Goal: Information Seeking & Learning: Learn about a topic

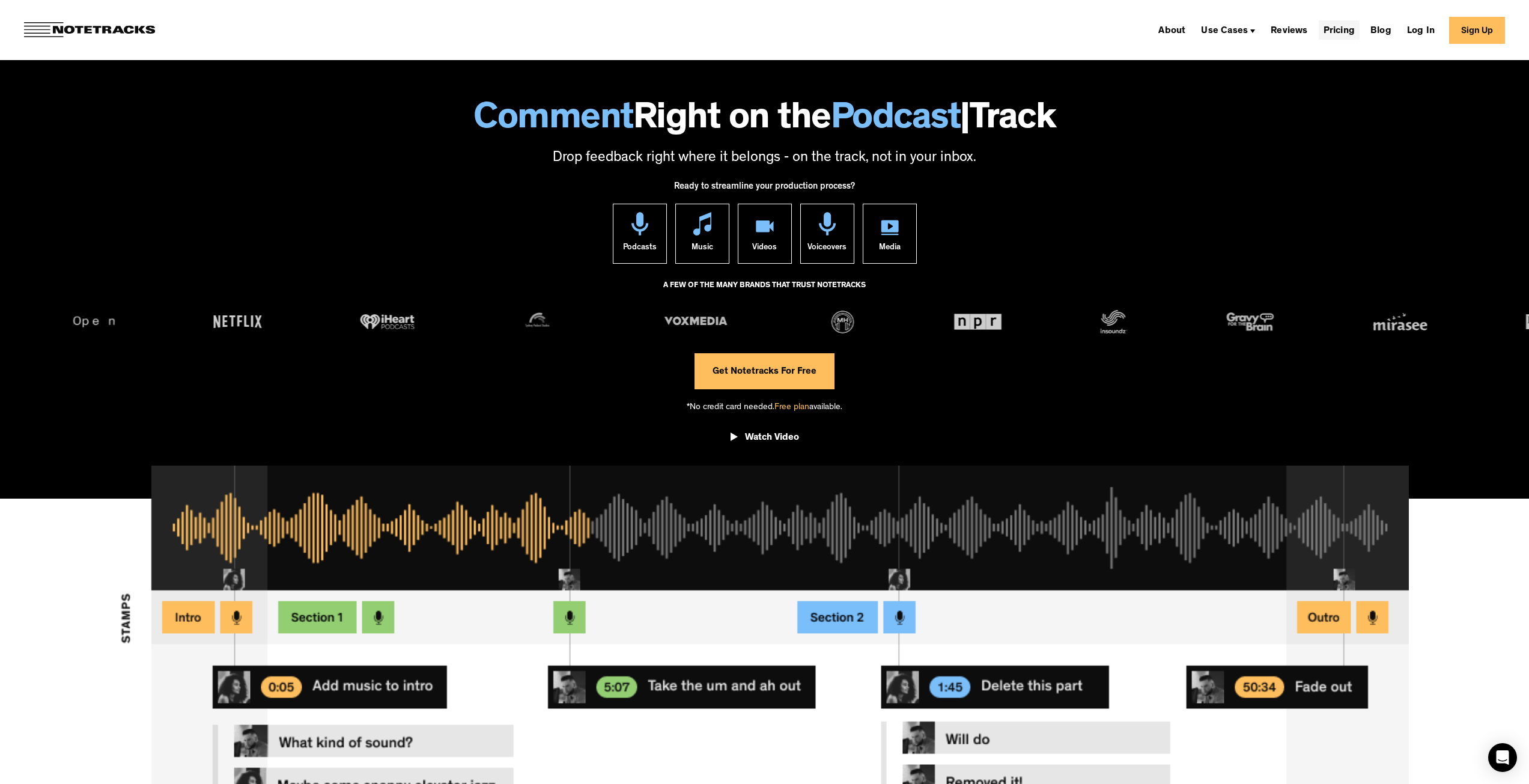
click at [1339, 33] on link "Pricing" at bounding box center [1339, 30] width 41 height 19
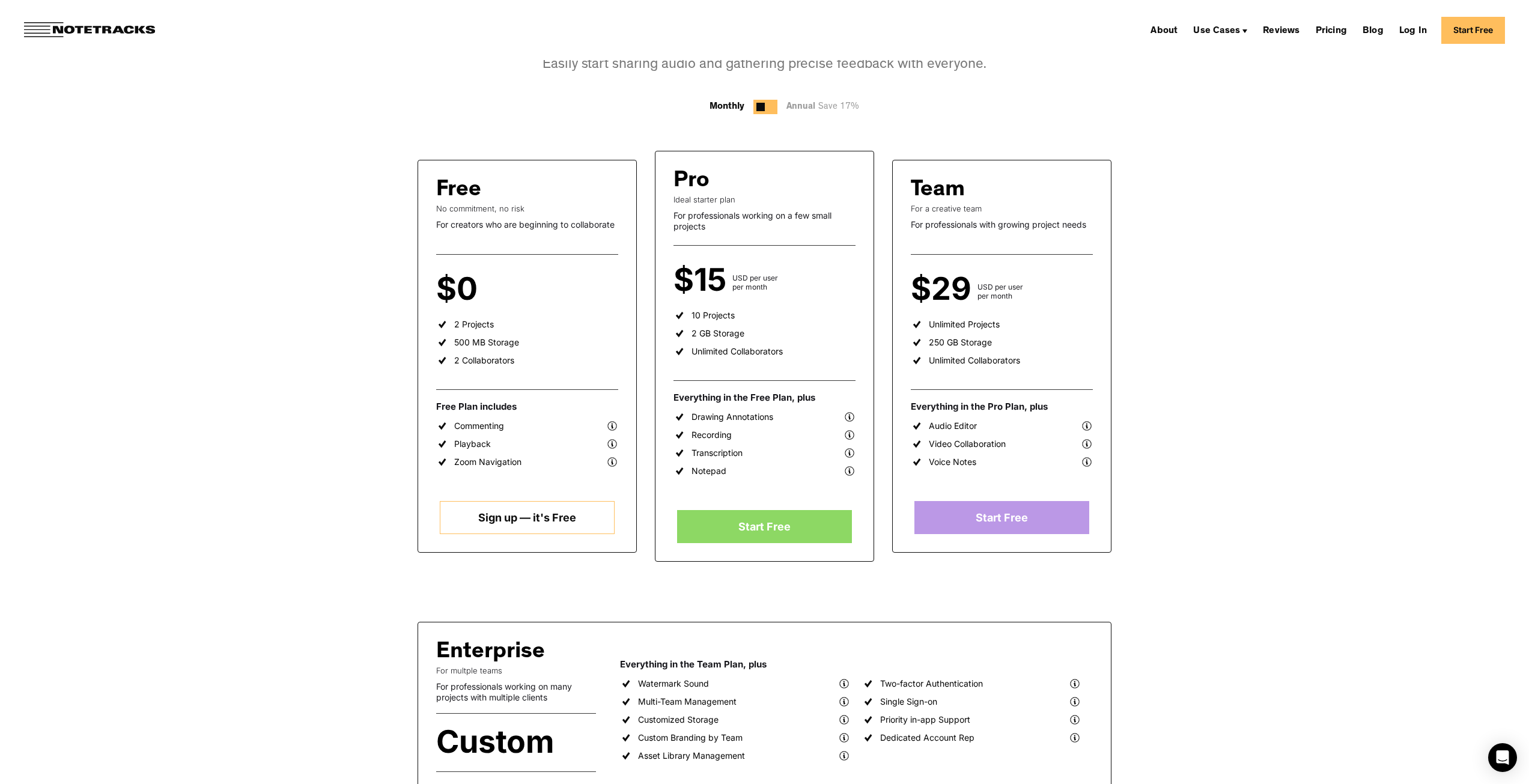
scroll to position [120, 0]
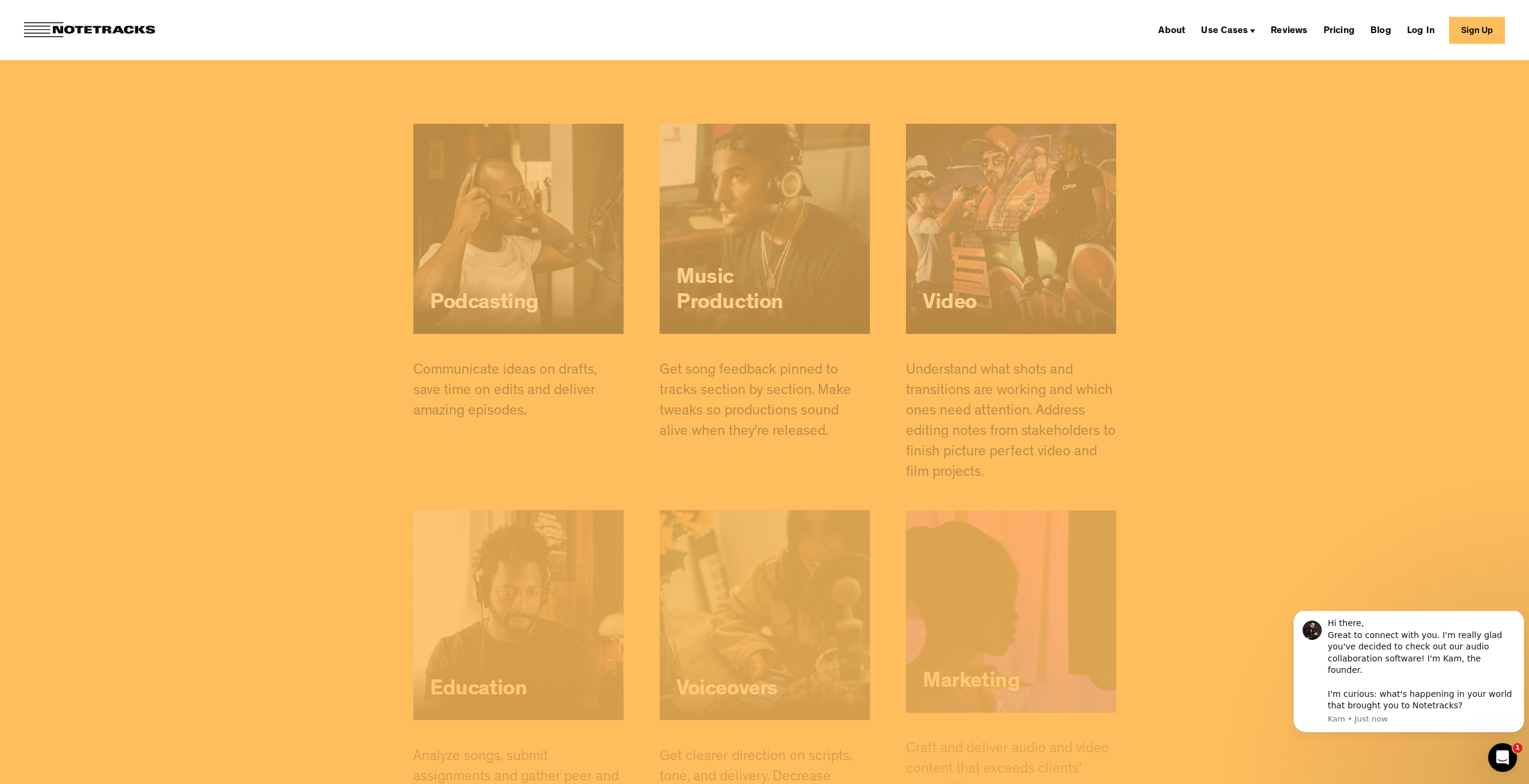
scroll to position [9189, 0]
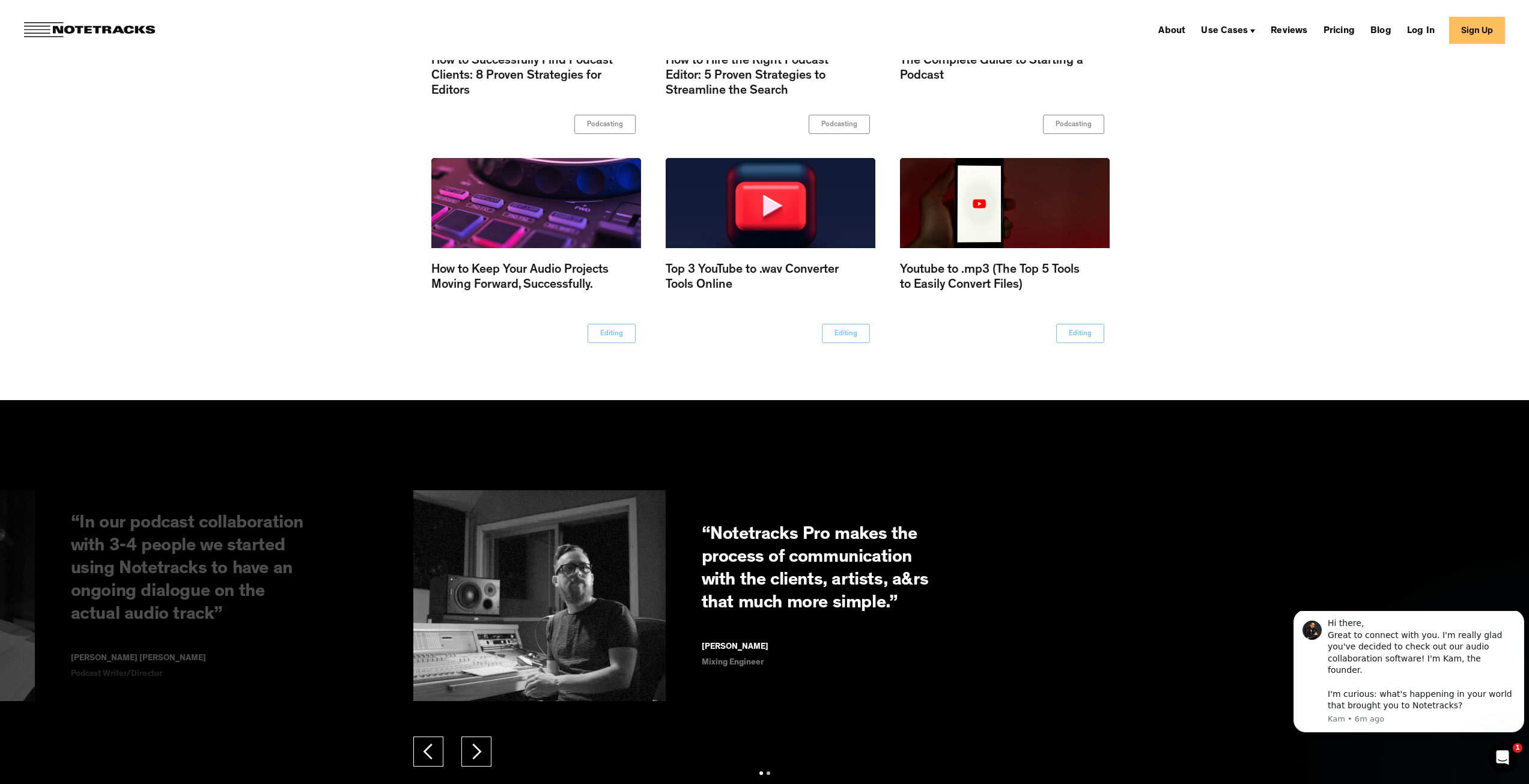
click at [329, 308] on div "Podcasting Podcasting How to Successfully Find Podcast Clients: 8 Proven Strate…" at bounding box center [764, 158] width 1529 height 418
